Goal: Transaction & Acquisition: Purchase product/service

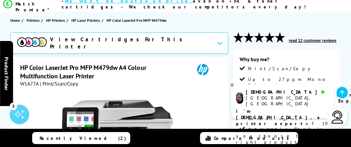
scroll to position [65, 0]
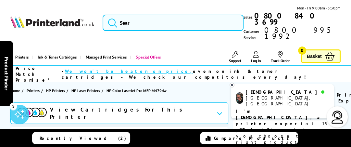
click at [217, 111] on icon at bounding box center [220, 113] width 6 height 4
